Goal: Navigation & Orientation: Find specific page/section

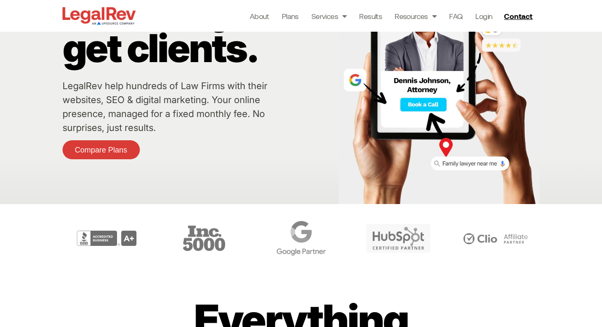
scroll to position [127, 0]
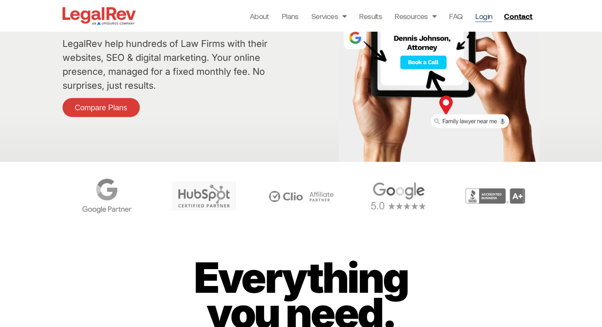
click at [478, 14] on link "Login" at bounding box center [483, 16] width 17 height 12
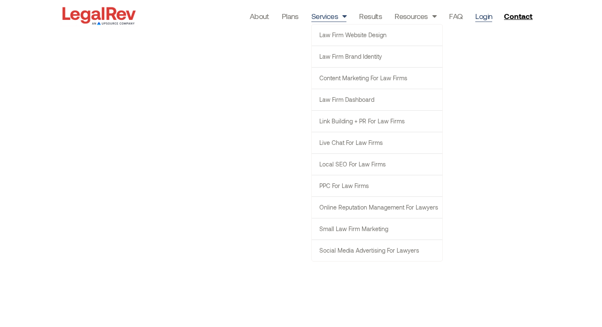
click at [339, 14] on span "Menu" at bounding box center [342, 16] width 8 height 16
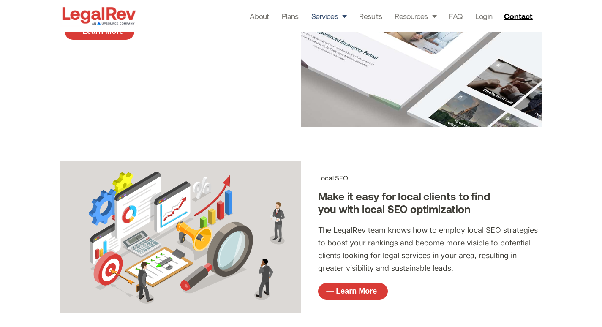
scroll to position [592, 0]
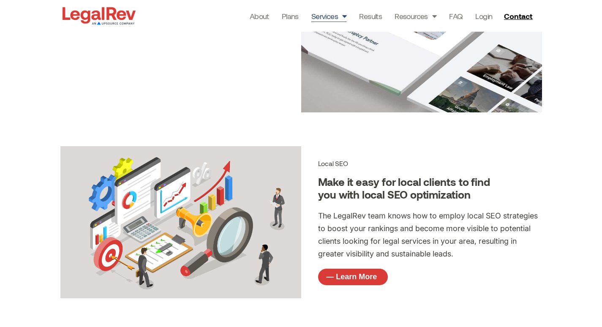
click at [120, 14] on img at bounding box center [98, 16] width 77 height 22
